Goal: Navigation & Orientation: Find specific page/section

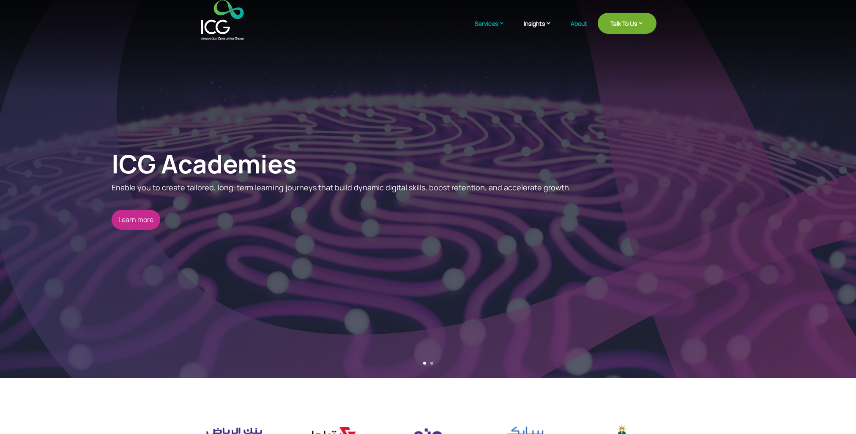
click at [582, 24] on link "About" at bounding box center [579, 30] width 16 height 20
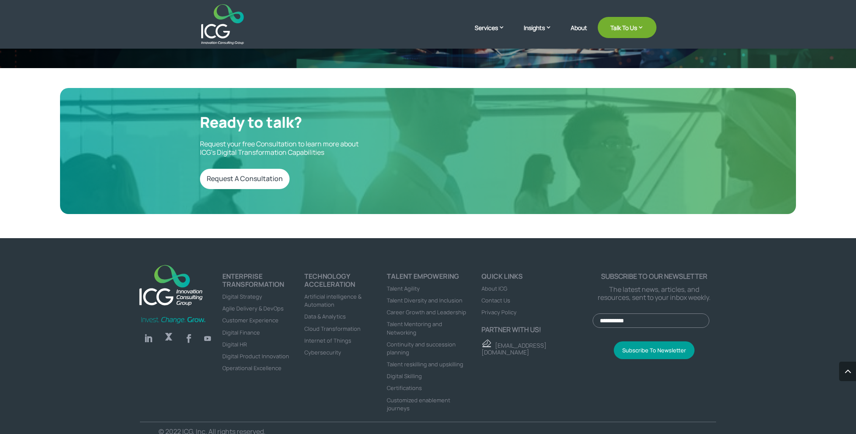
scroll to position [2333, 0]
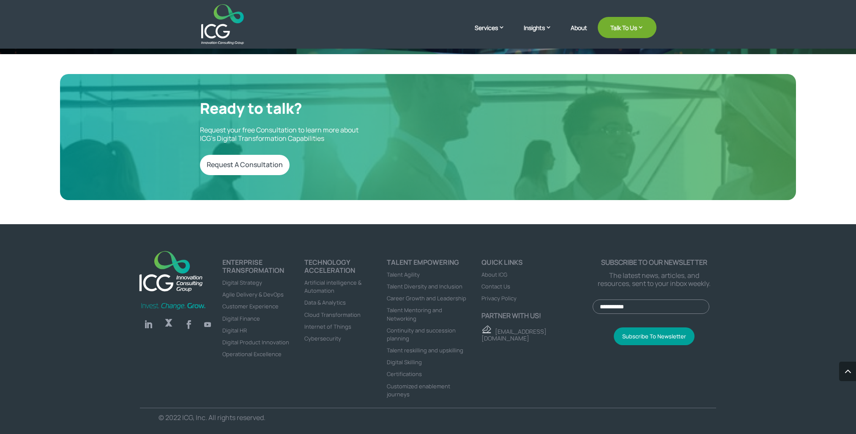
click at [494, 275] on span "About ICG" at bounding box center [495, 275] width 26 height 8
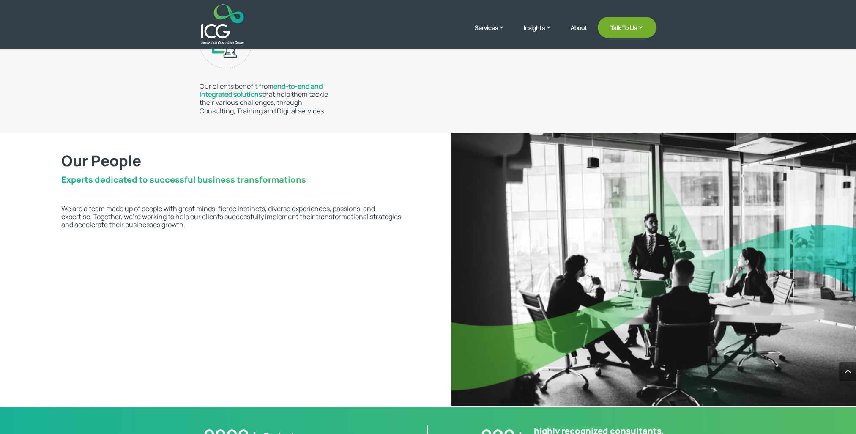
scroll to position [1576, 0]
